Goal: Task Accomplishment & Management: Manage account settings

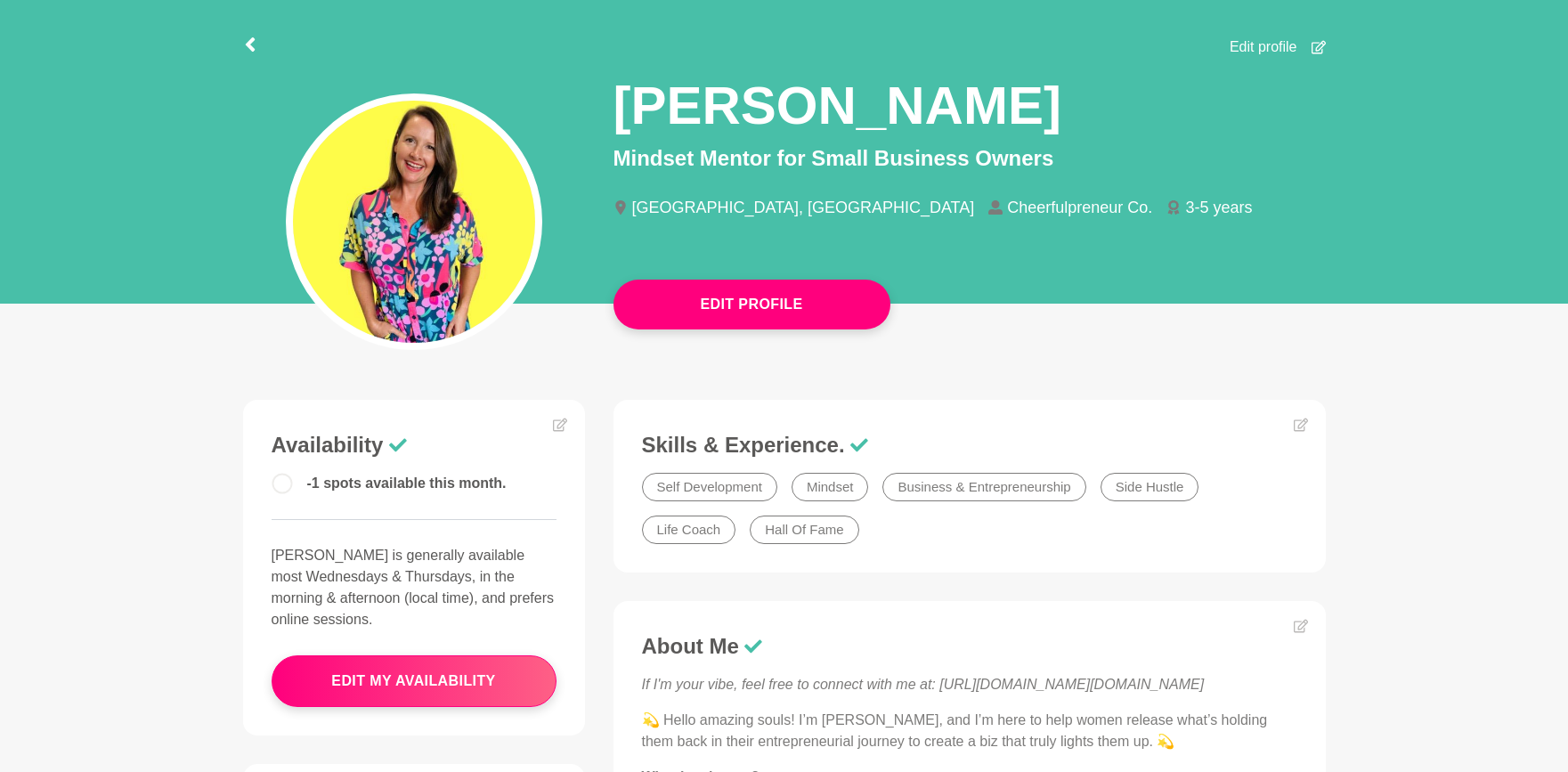
scroll to position [83, 0]
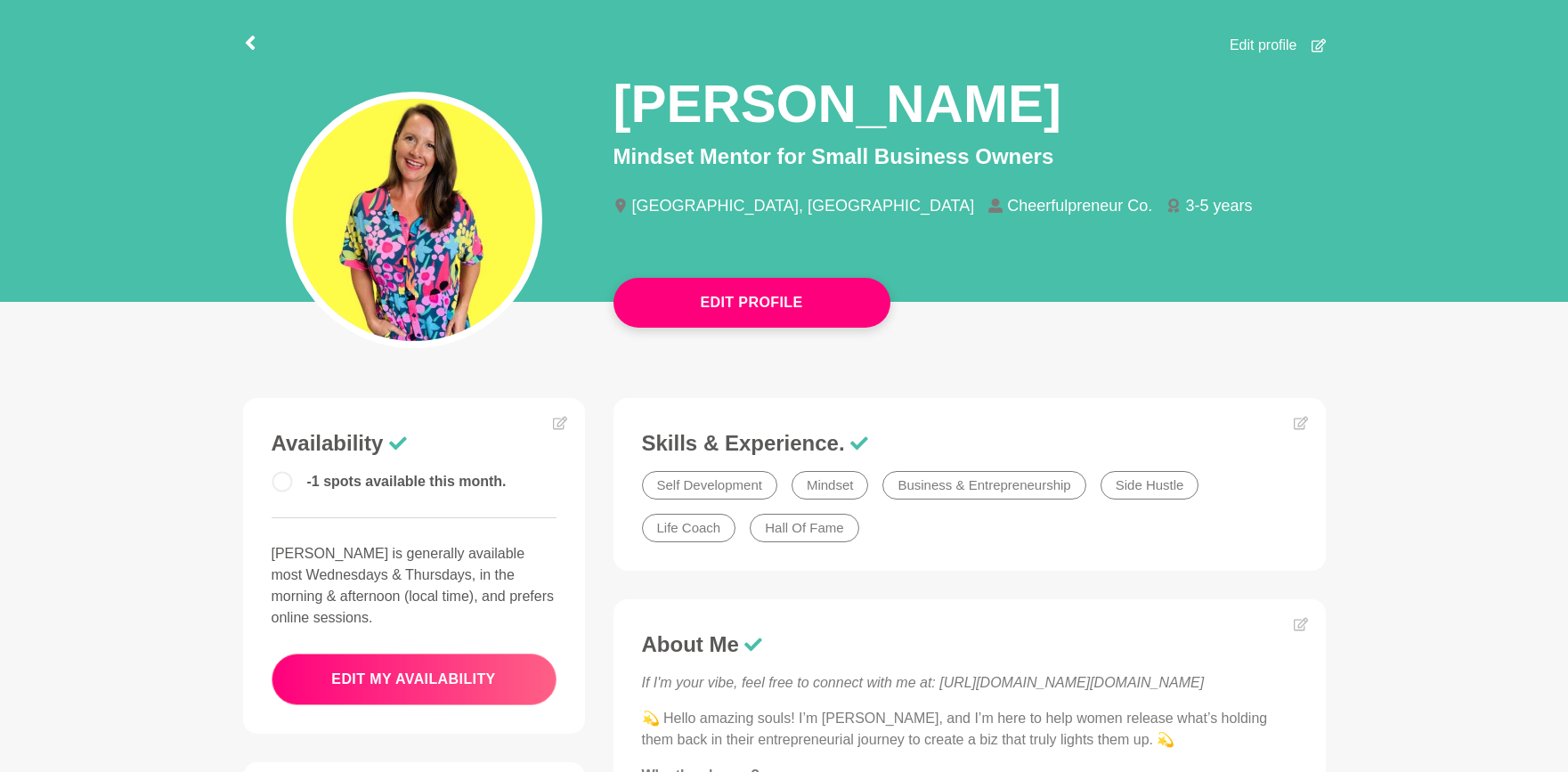
click at [440, 697] on button "edit my availability" at bounding box center [414, 680] width 285 height 51
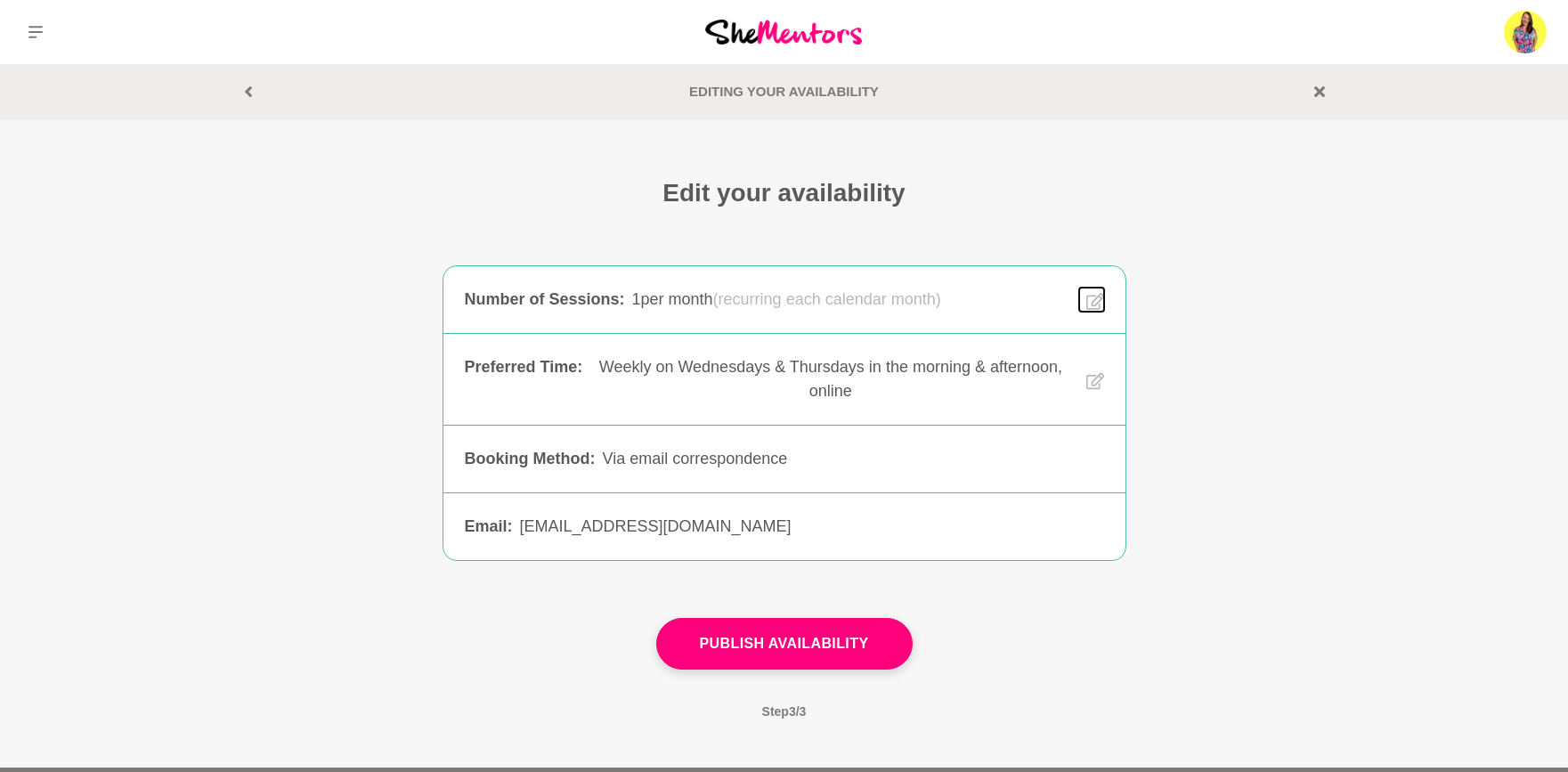
click at [1097, 295] on icon at bounding box center [1093, 301] width 17 height 17
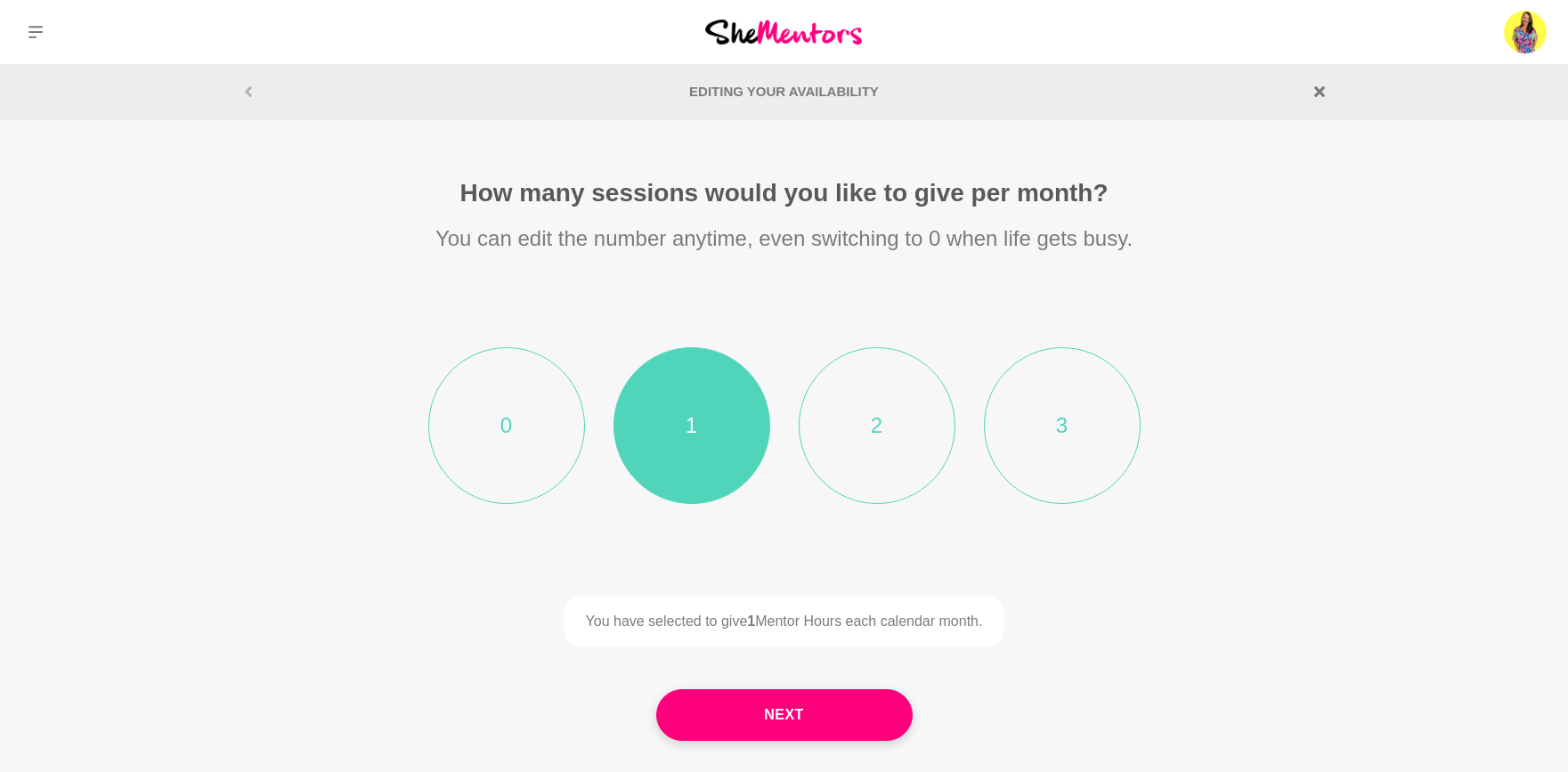
click at [873, 426] on li "2" at bounding box center [877, 425] width 156 height 156
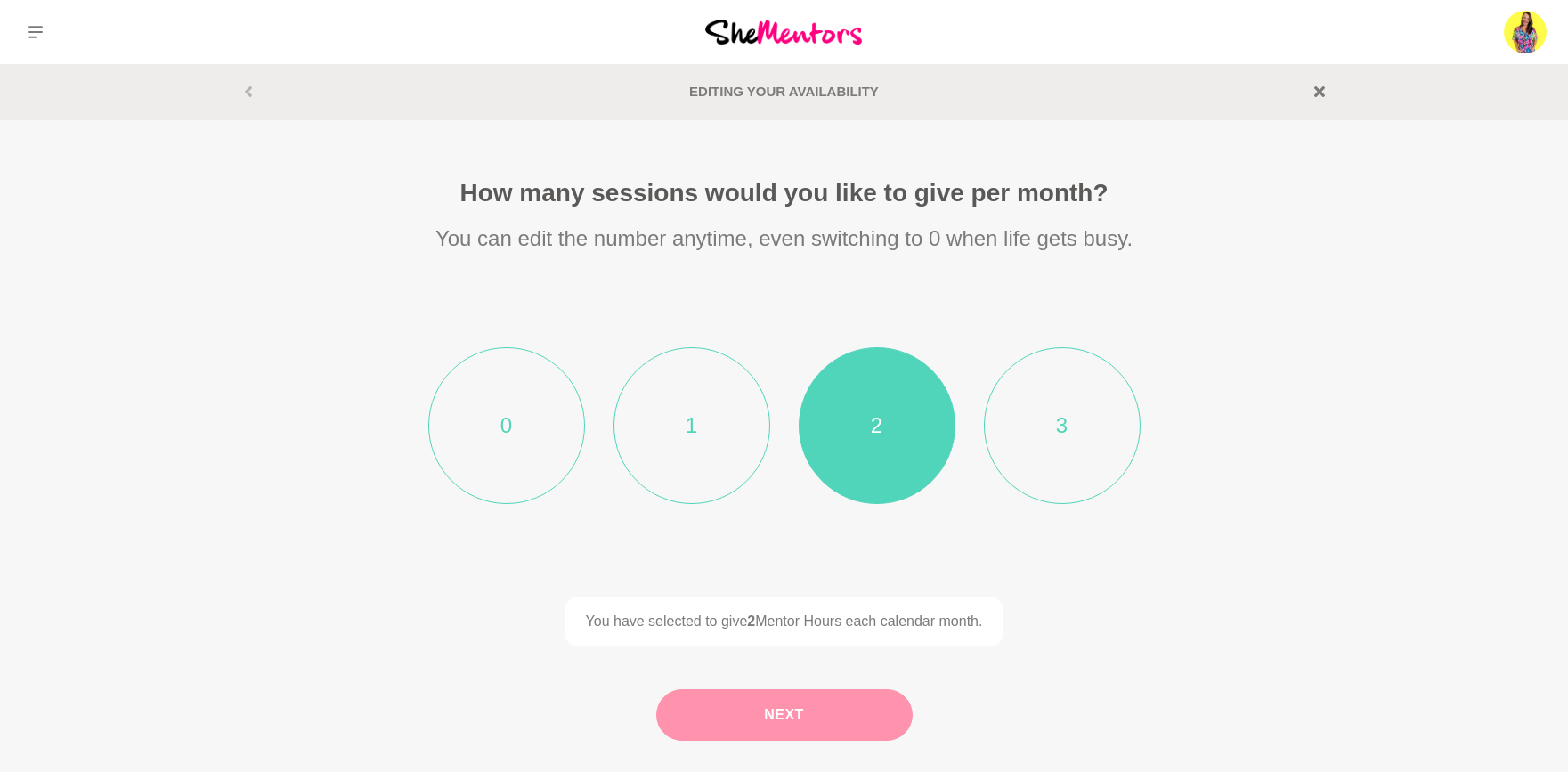
click at [772, 721] on button "Next" at bounding box center [784, 715] width 256 height 51
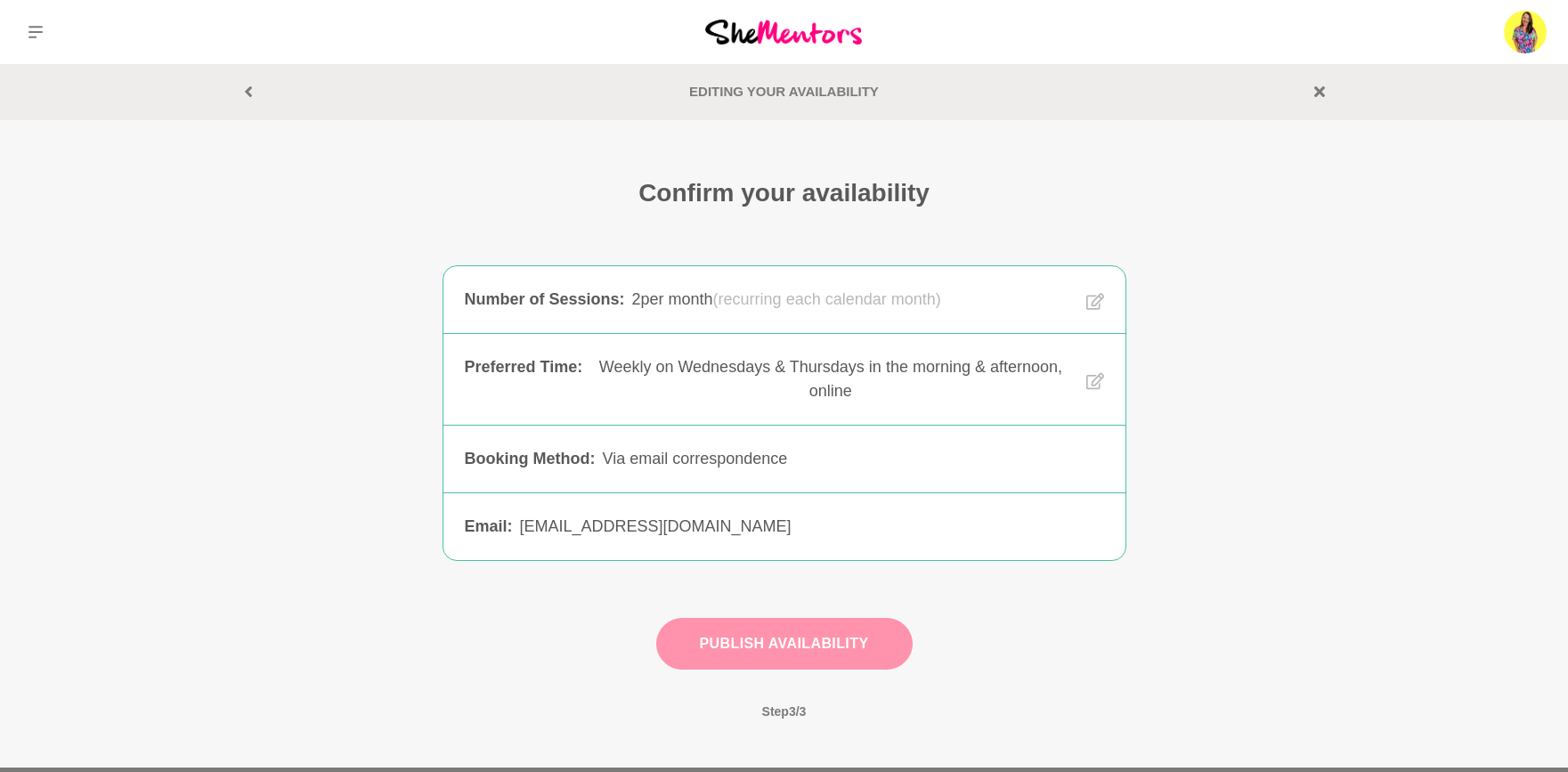
click at [792, 647] on button "Publish Availability" at bounding box center [784, 644] width 256 height 51
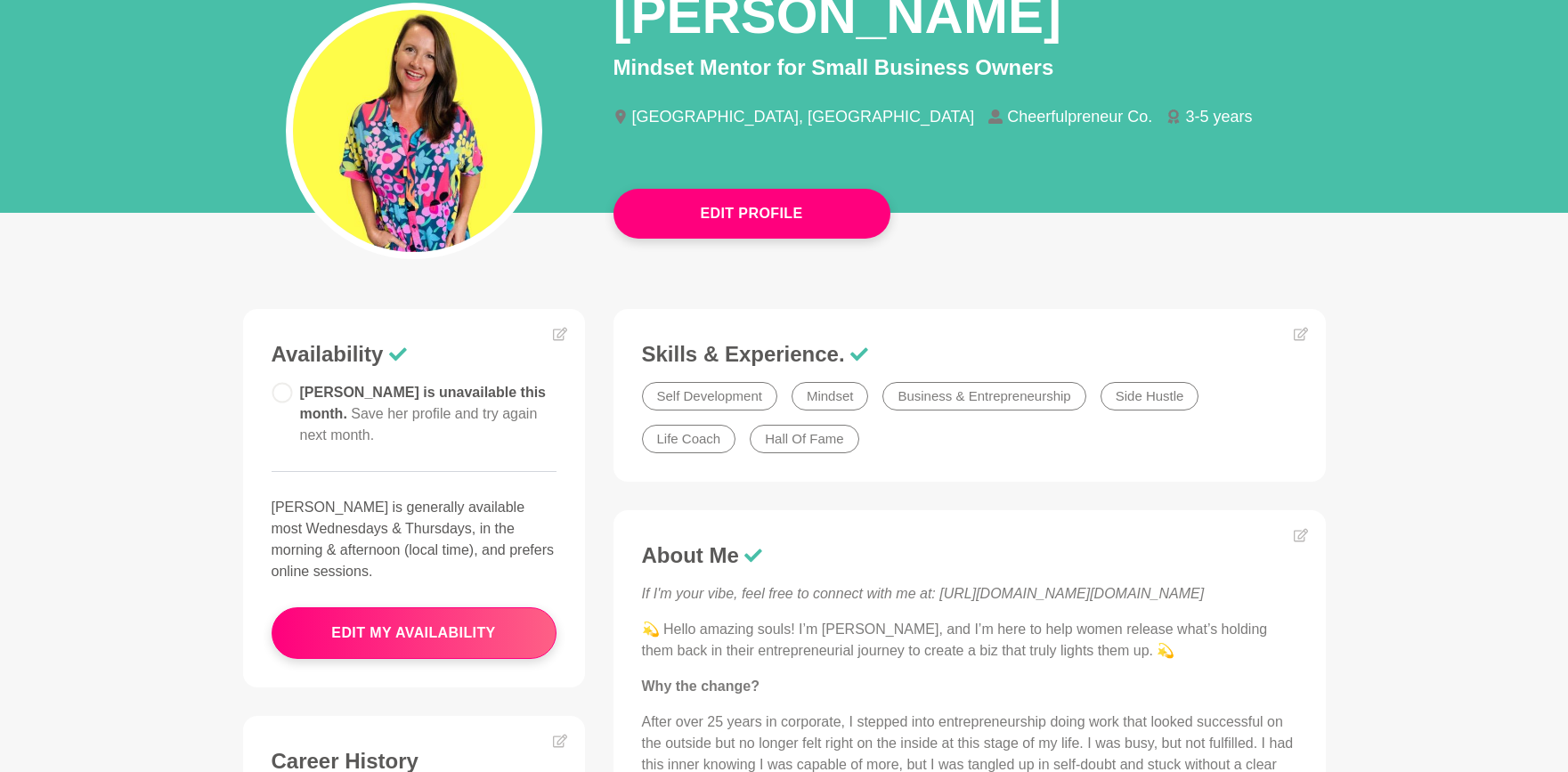
scroll to position [173, 0]
click at [472, 608] on button "edit my availability" at bounding box center [414, 632] width 285 height 51
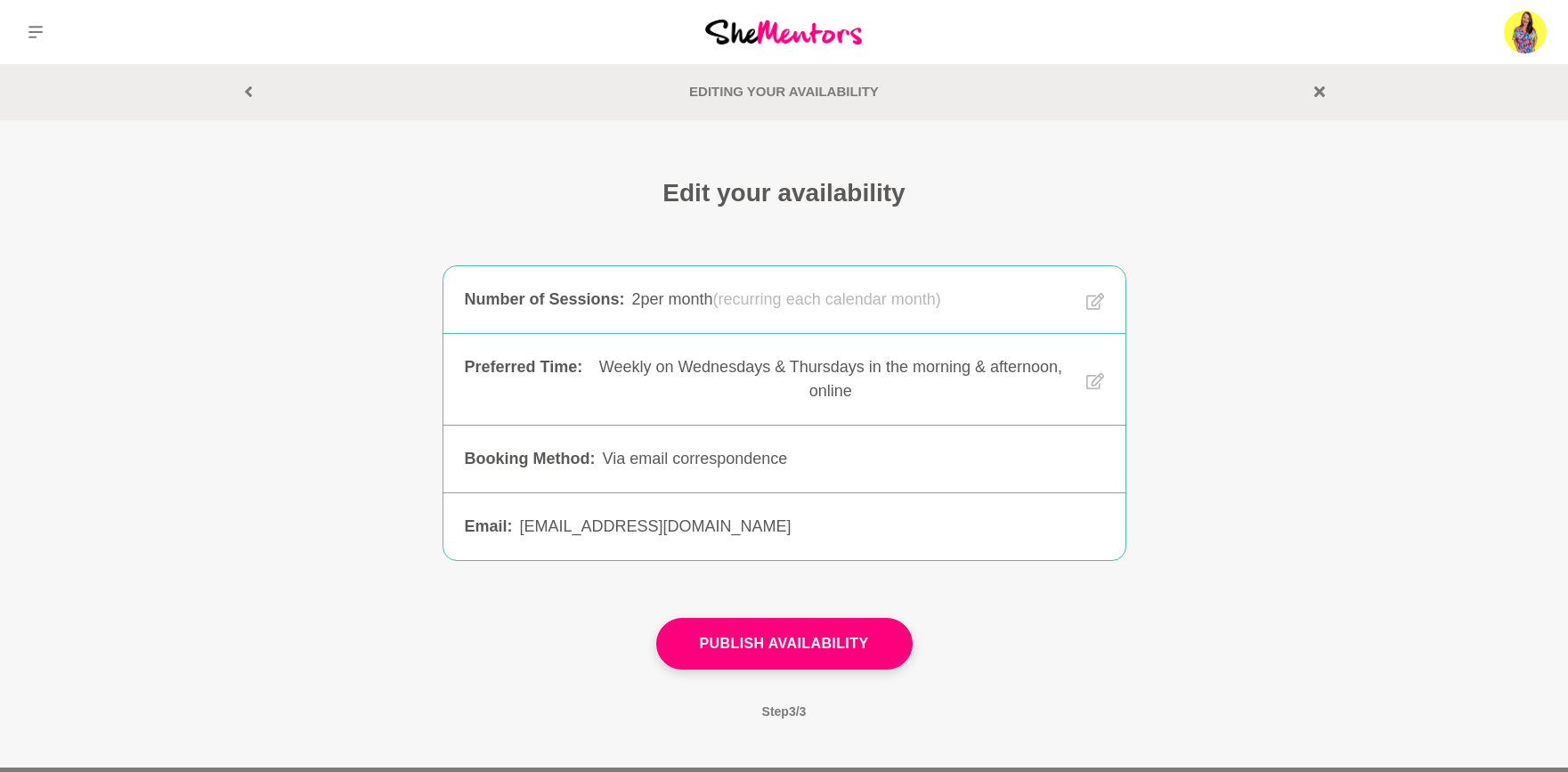
click at [1299, 452] on div "Edit your availability Number of Sessions : 2 per month (recurring each calenda…" at bounding box center [784, 458] width 1568 height 563
click at [1317, 96] on icon at bounding box center [1319, 91] width 11 height 11
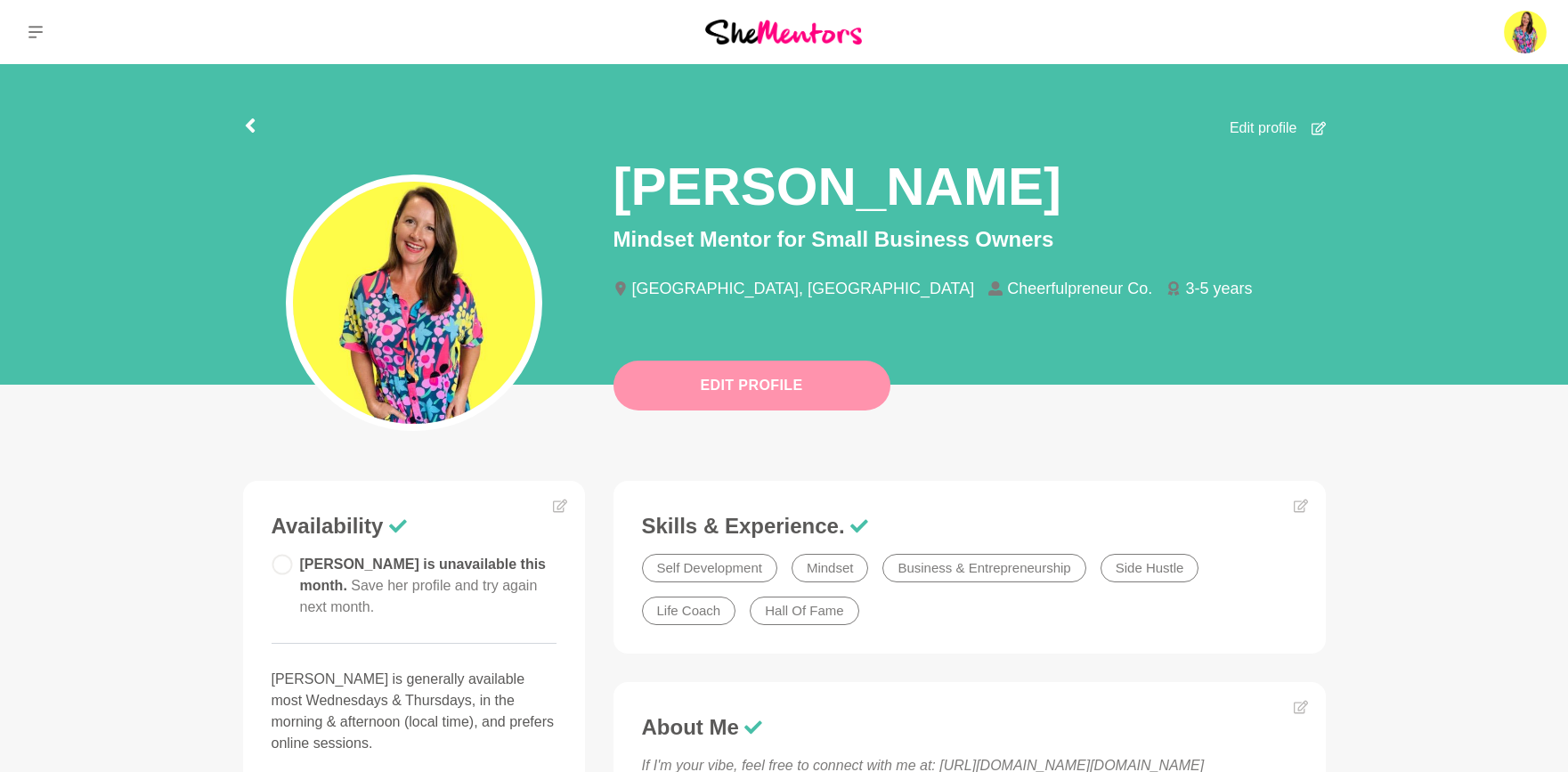
click at [723, 385] on button "Edit Profile" at bounding box center [752, 385] width 277 height 50
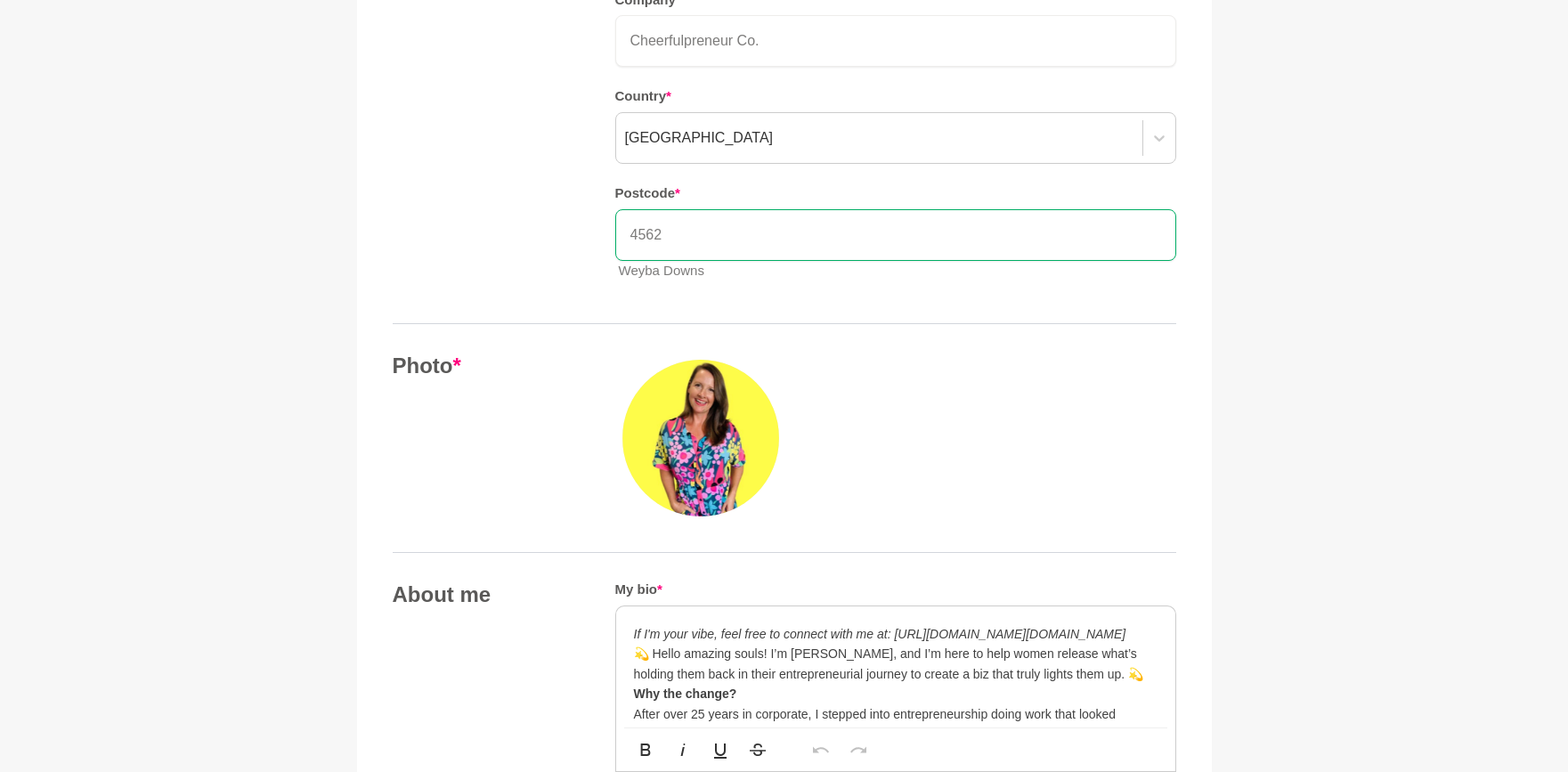
scroll to position [444, 0]
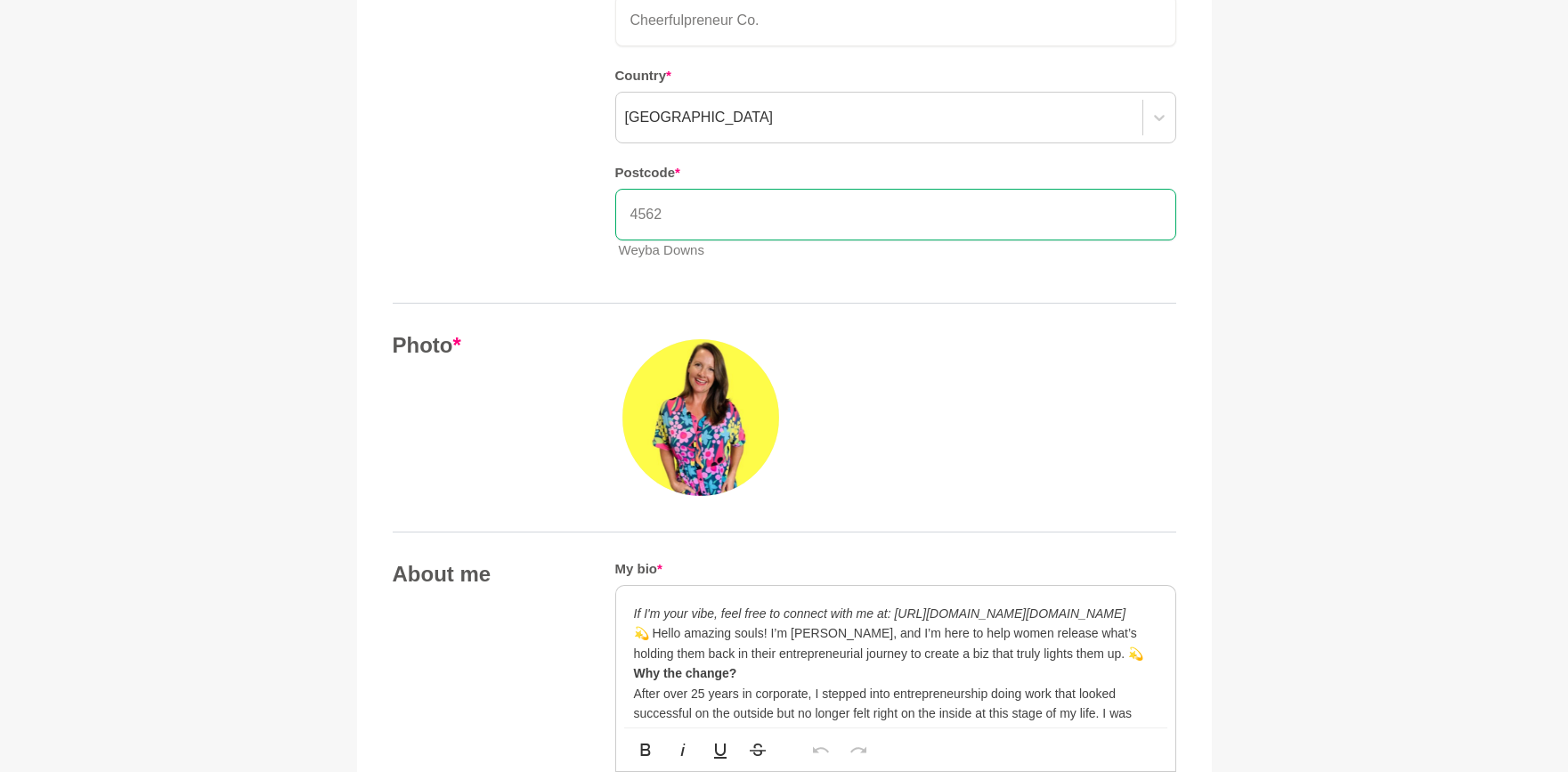
click at [718, 393] on img at bounding box center [700, 417] width 156 height 156
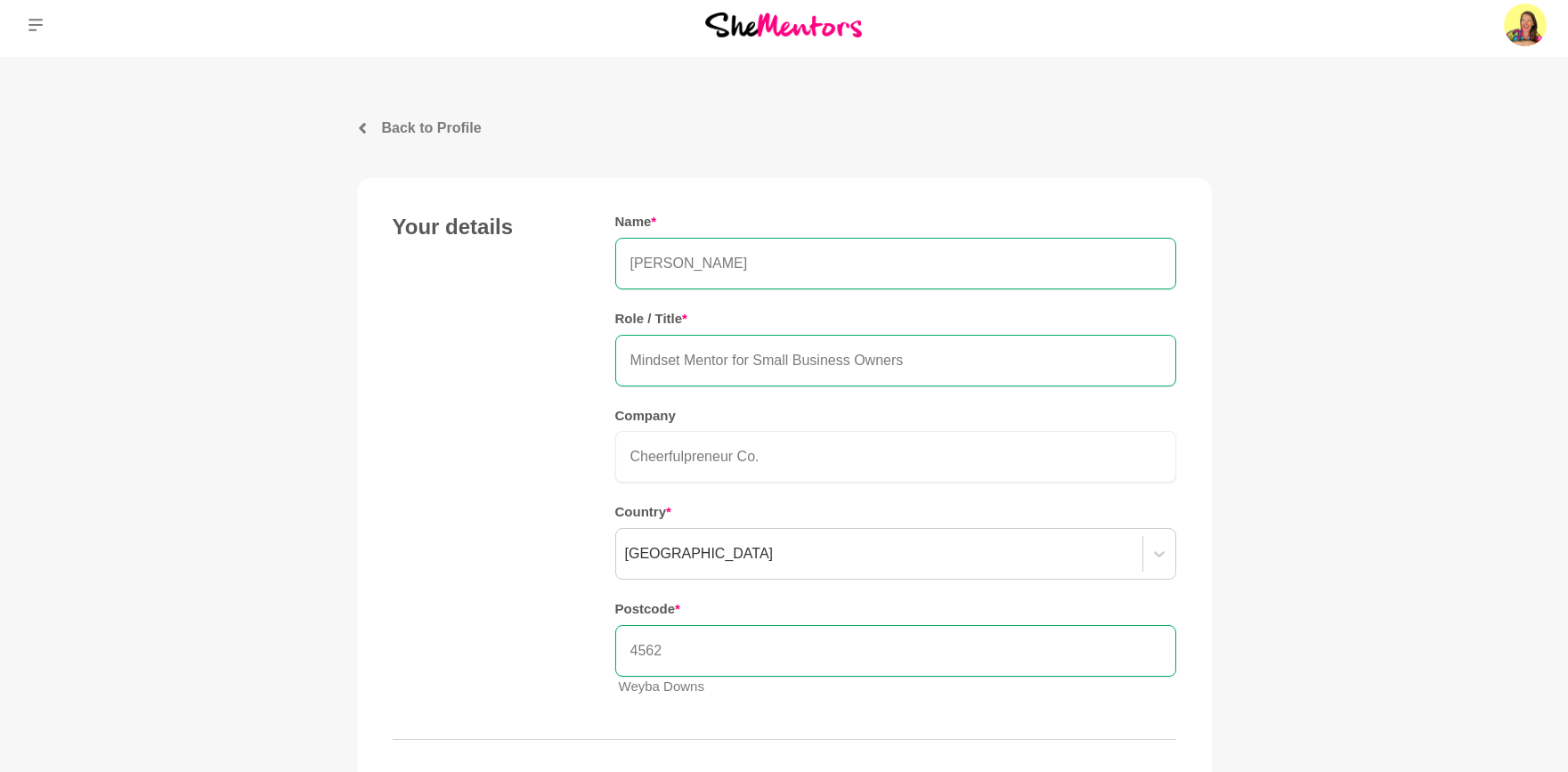
scroll to position [9, 0]
drag, startPoint x: 758, startPoint y: 359, endPoint x: 850, endPoint y: 358, distance: 92.0
click at [850, 358] on input "Mindset Mentor for Small Business Owners" at bounding box center [896, 359] width 561 height 51
click at [628, 354] on input "Mindset Mentor for Owners" at bounding box center [896, 359] width 561 height 51
paste input "Small Business"
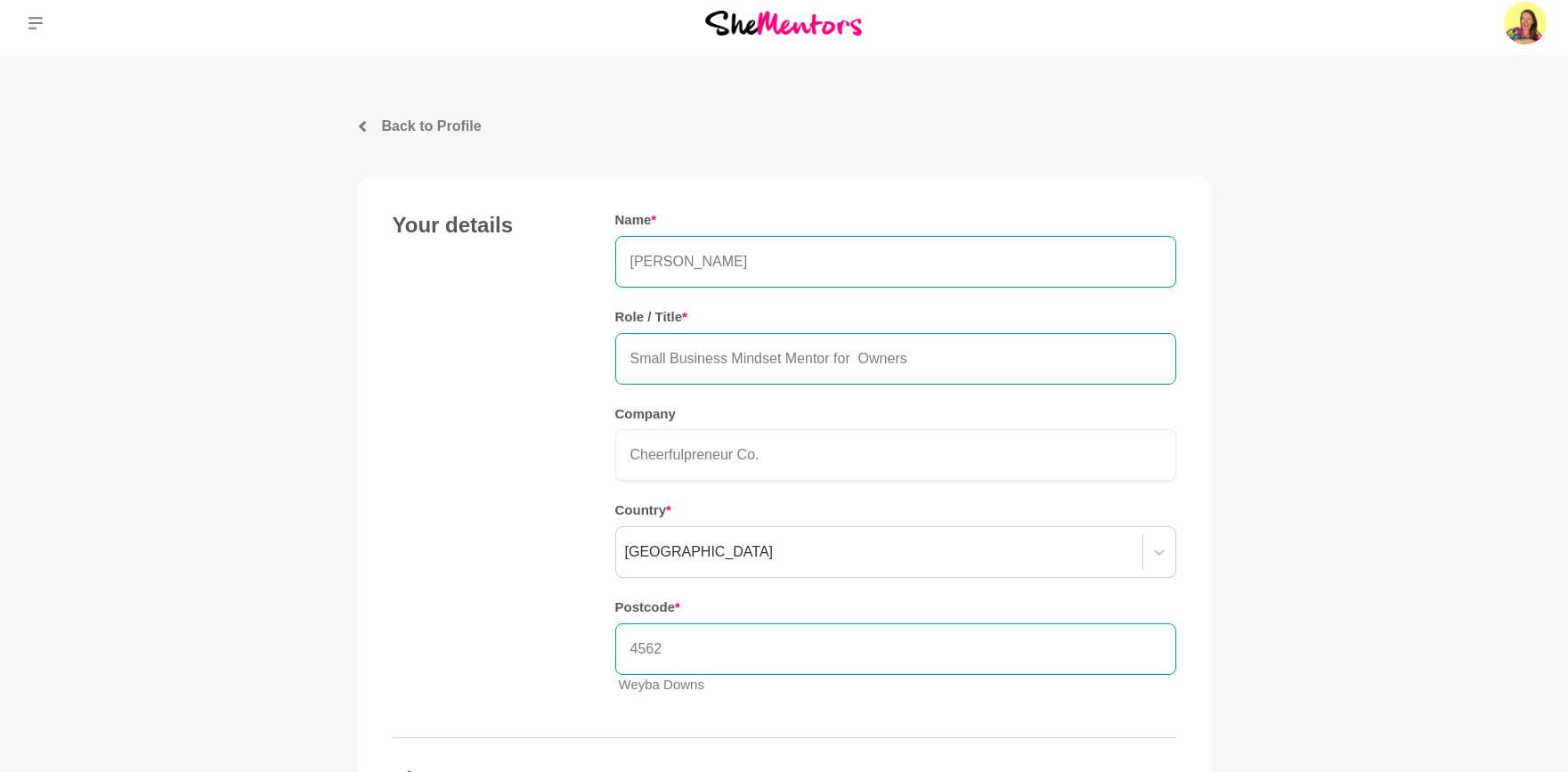
drag, startPoint x: 830, startPoint y: 357, endPoint x: 924, endPoint y: 357, distance: 94.0
click at [924, 357] on input "Small Business Mindset Mentor for Owners" at bounding box center [896, 359] width 561 height 51
type input "Small Business Mindset Mentor"
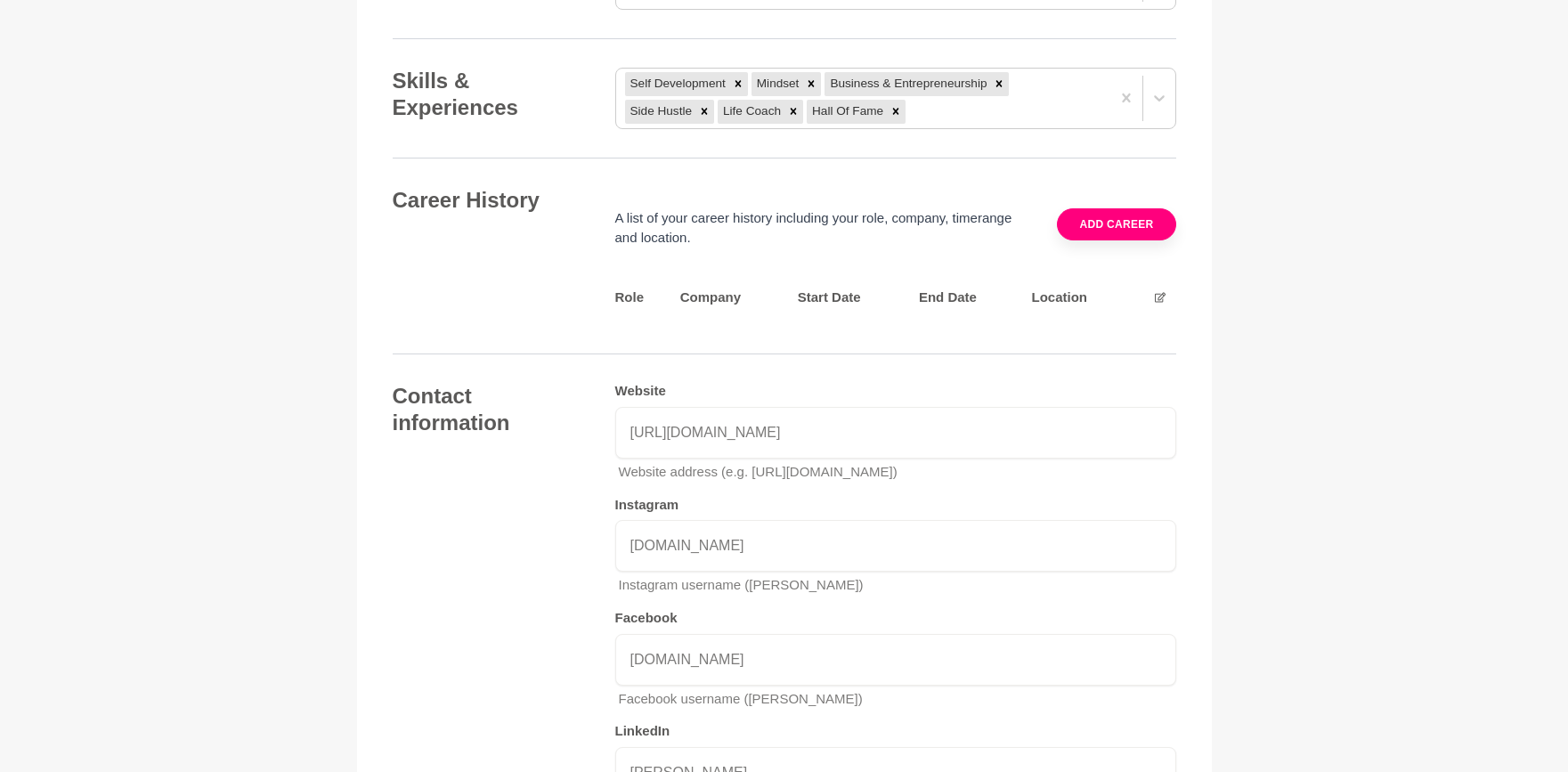
scroll to position [2996, 0]
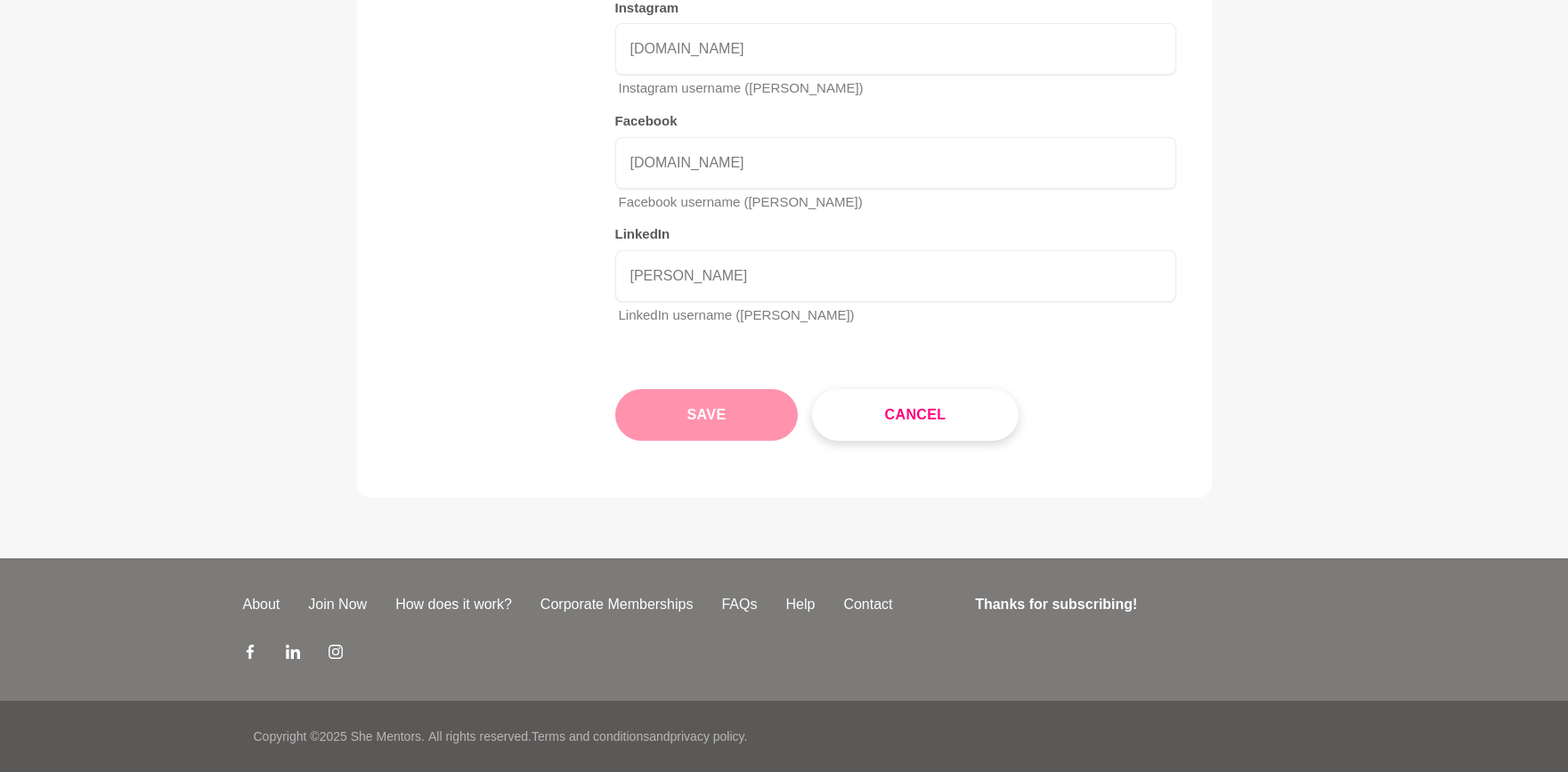
click at [685, 404] on button "Save" at bounding box center [707, 415] width 184 height 51
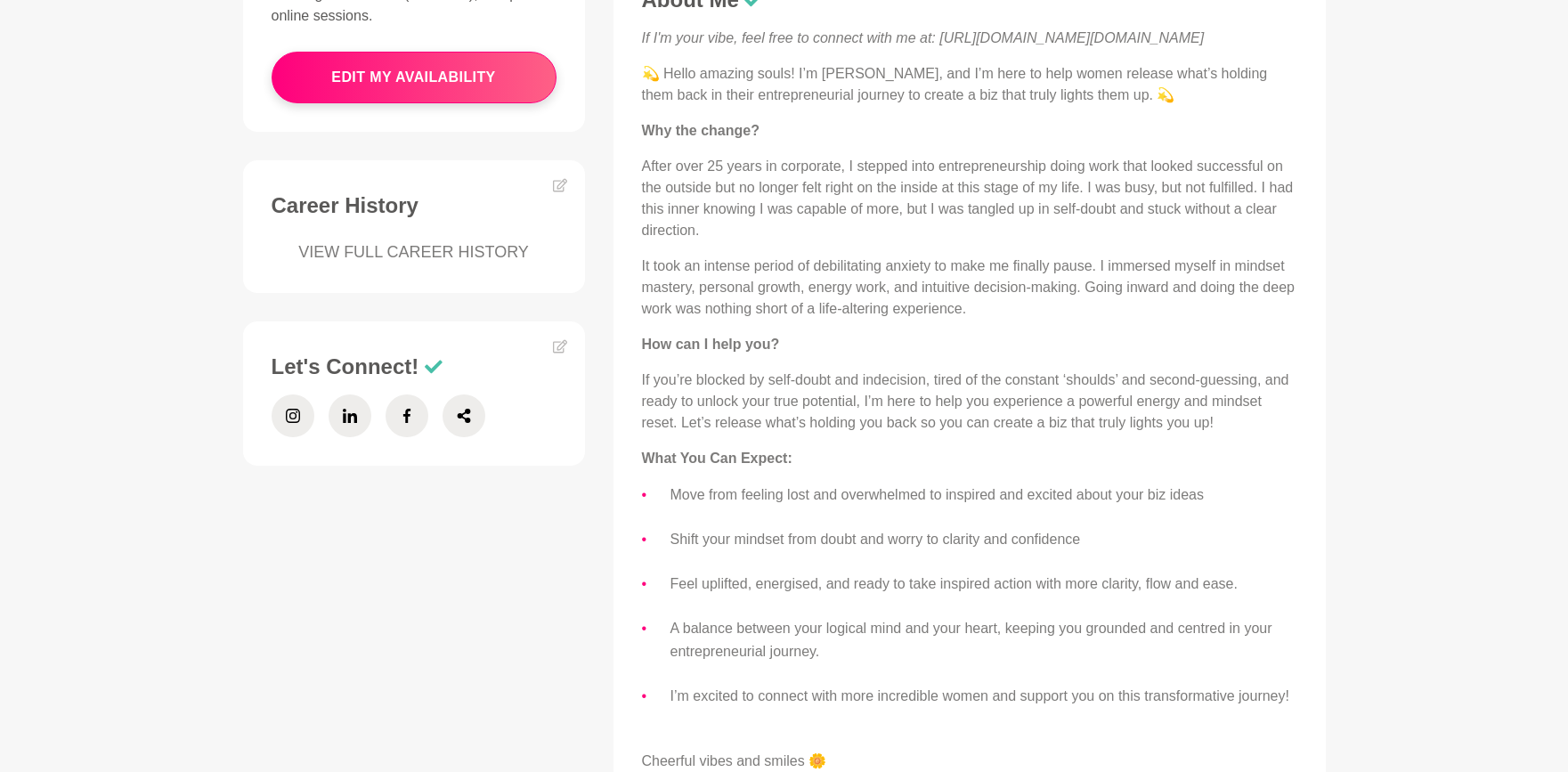
scroll to position [729, 0]
click at [300, 393] on span at bounding box center [293, 414] width 43 height 43
click at [344, 408] on icon at bounding box center [349, 415] width 15 height 15
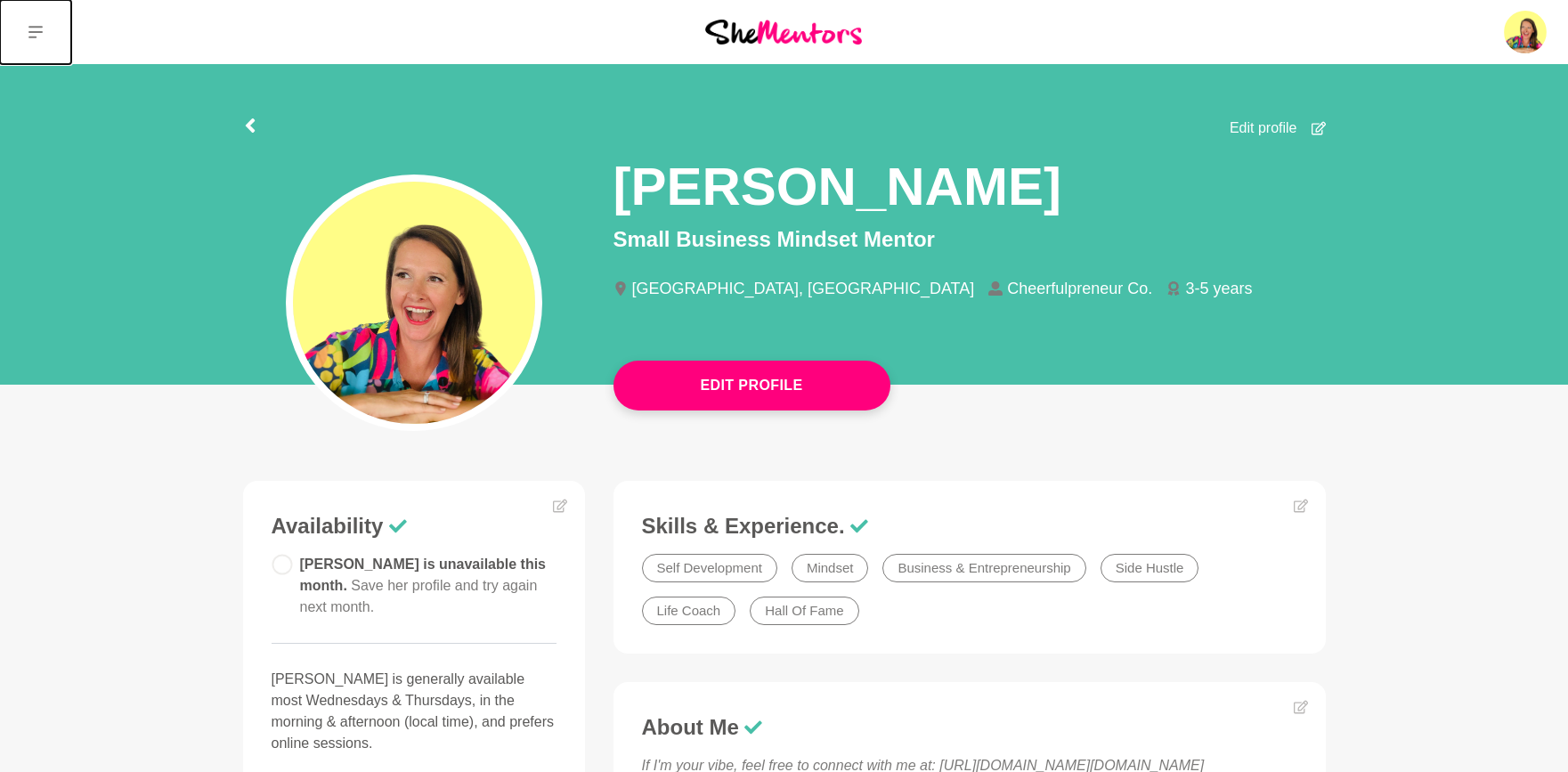
click at [33, 35] on icon at bounding box center [36, 32] width 15 height 15
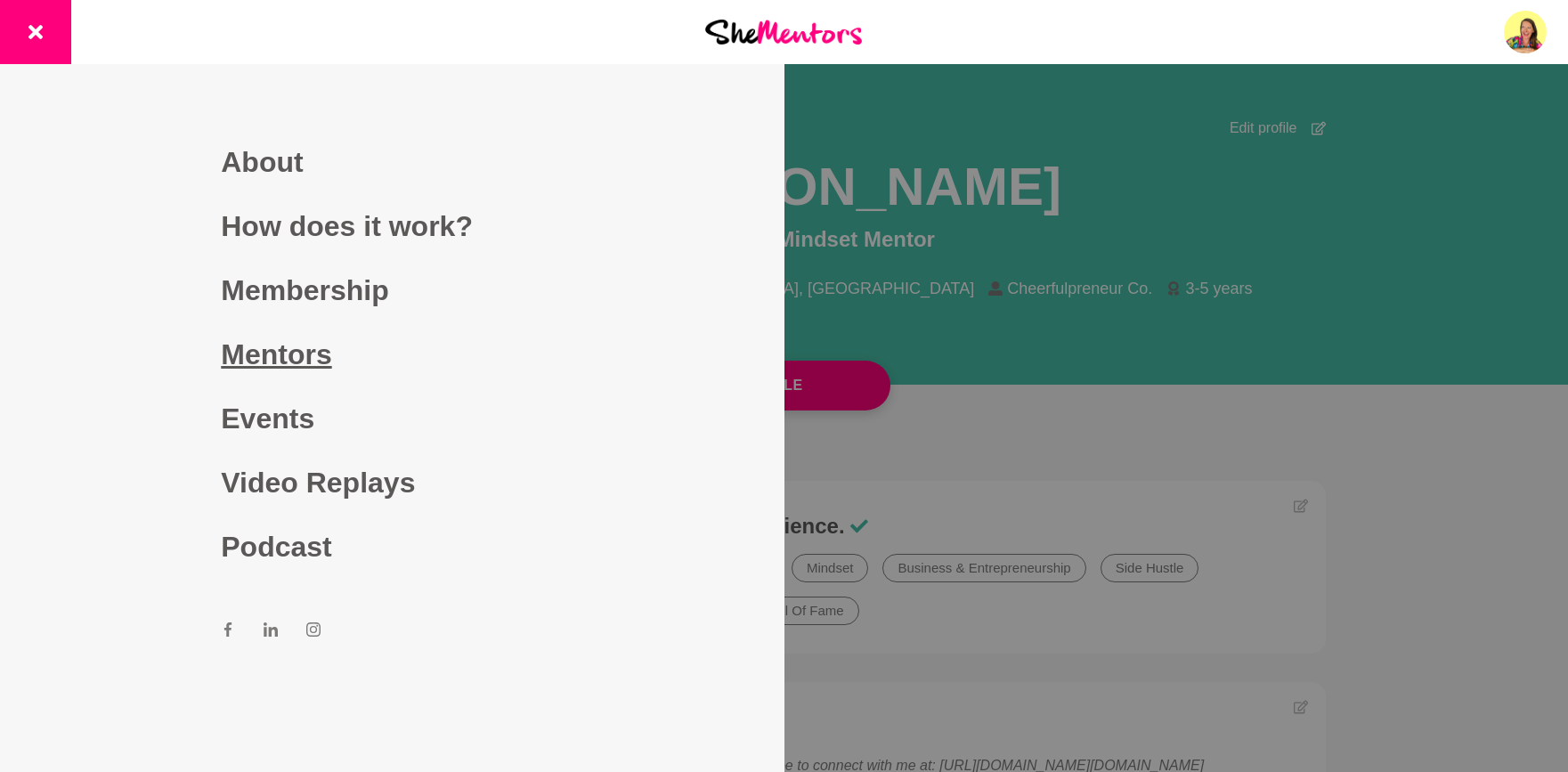
click at [290, 344] on link "Mentors" at bounding box center [392, 355] width 342 height 64
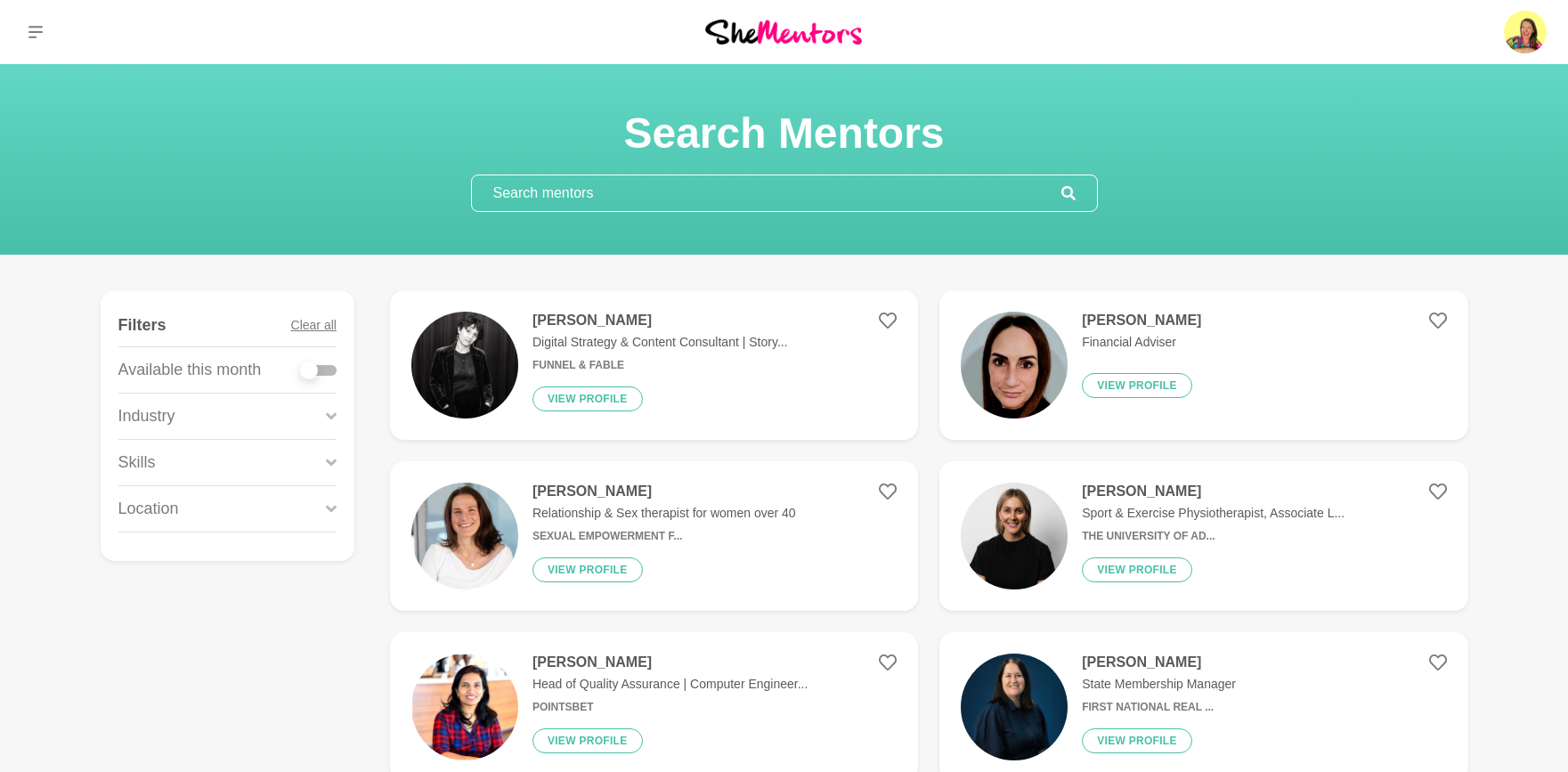
click at [757, 187] on input "text" at bounding box center [766, 193] width 590 height 36
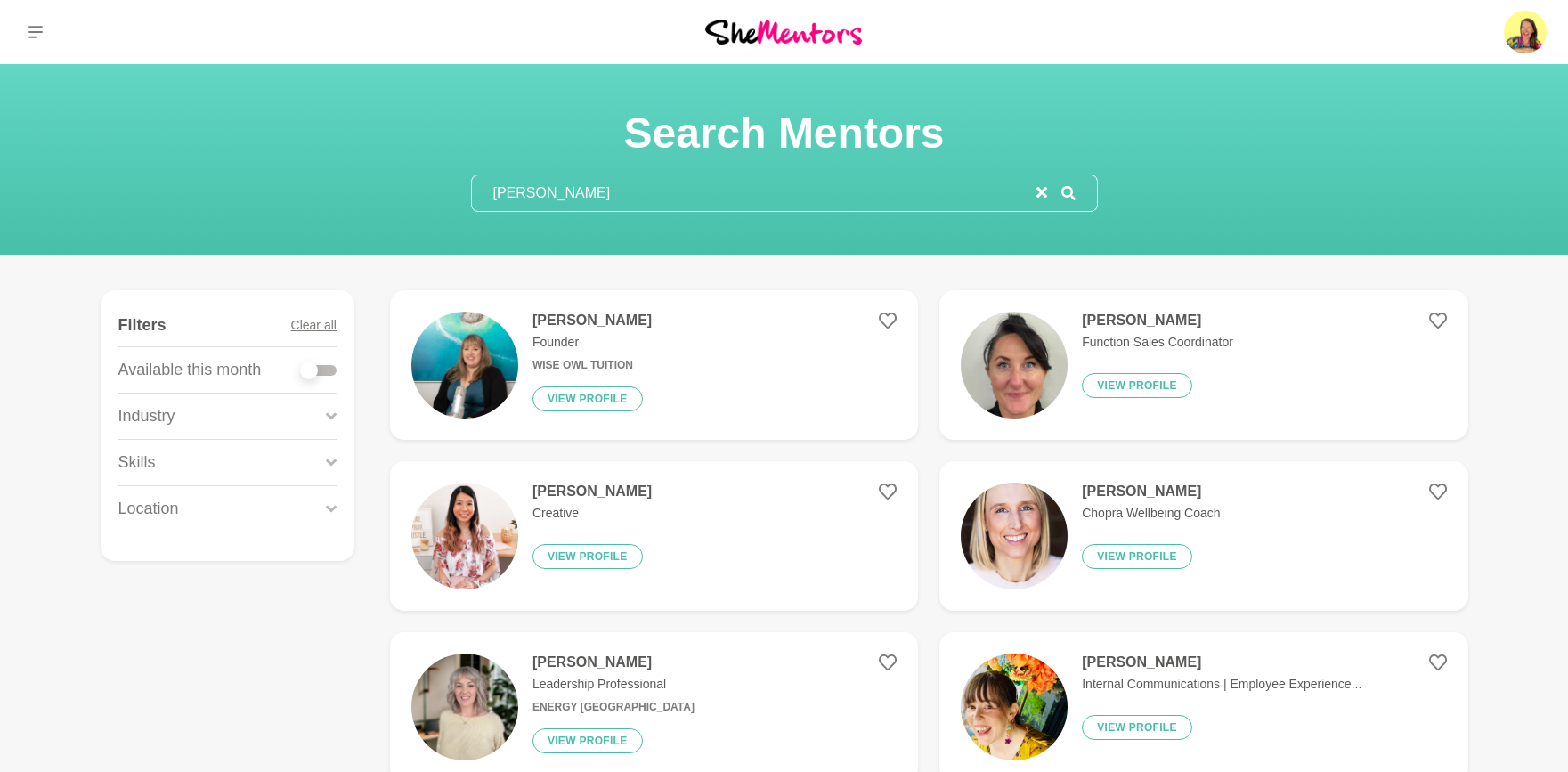
type input "[PERSON_NAME]"
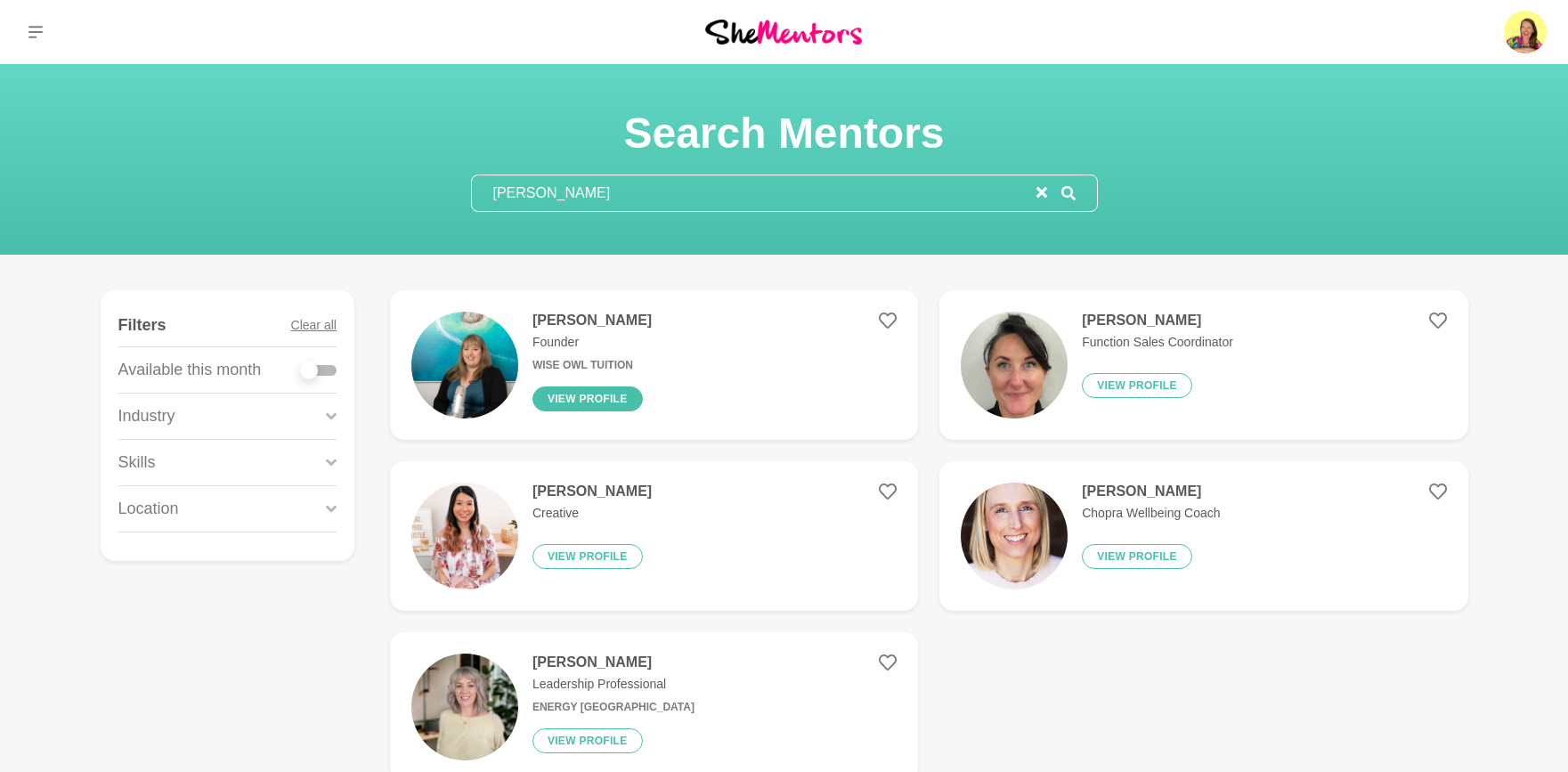
click at [607, 404] on button "View profile" at bounding box center [587, 399] width 111 height 25
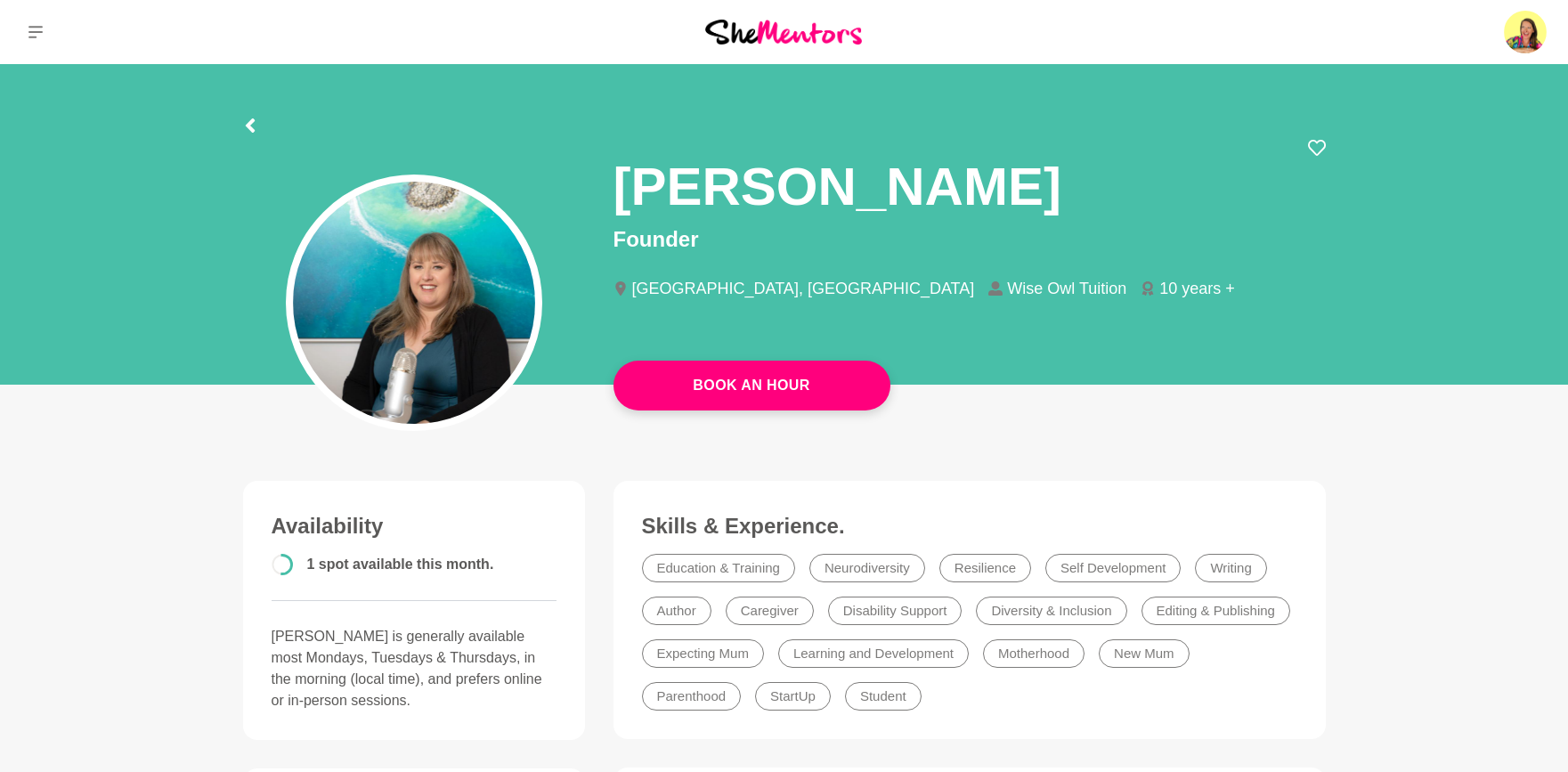
click at [434, 305] on img at bounding box center [413, 303] width 242 height 242
